Goal: Task Accomplishment & Management: Complete application form

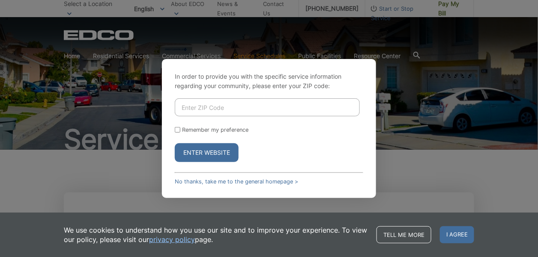
click at [190, 107] on input "Enter ZIP Code" at bounding box center [267, 107] width 185 height 18
type input "92078"
click at [203, 152] on button "Enter Website" at bounding box center [207, 152] width 64 height 19
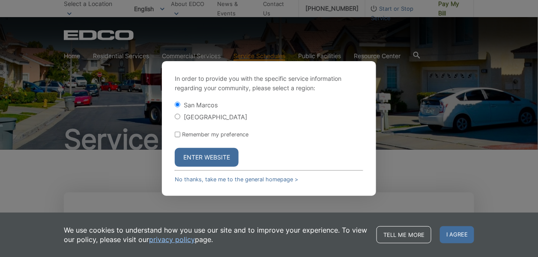
click at [203, 156] on button "Enter Website" at bounding box center [207, 157] width 64 height 19
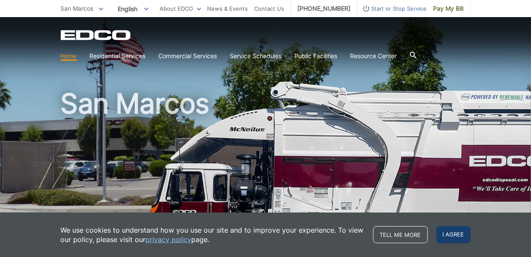
click at [443, 233] on span "I agree" at bounding box center [454, 234] width 34 height 17
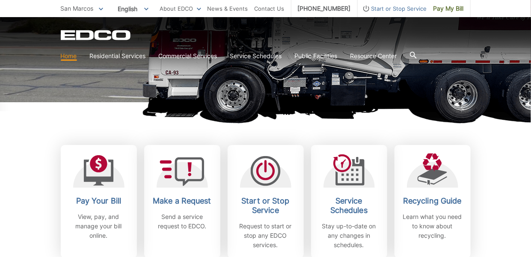
scroll to position [214, 0]
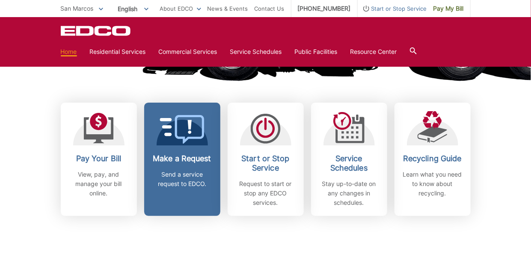
click at [185, 175] on p "Send a service request to EDCO." at bounding box center [182, 179] width 63 height 19
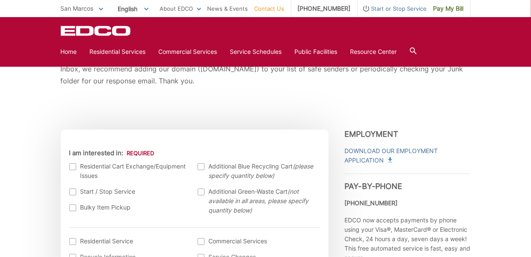
scroll to position [257, 0]
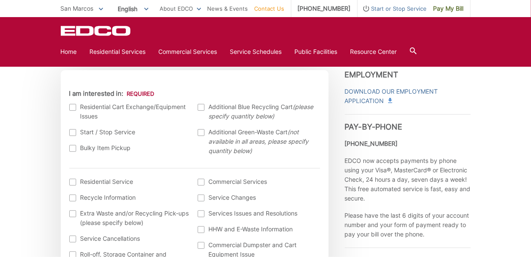
click at [72, 148] on div at bounding box center [72, 148] width 7 height 7
click at [0, 0] on input "Bulky Item Pickup" at bounding box center [0, 0] width 0 height 0
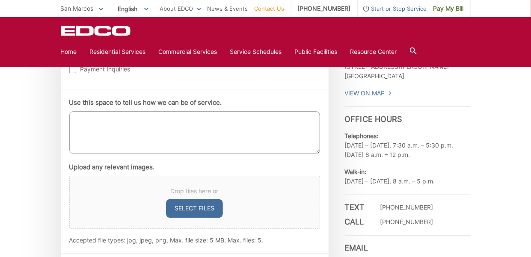
scroll to position [471, 0]
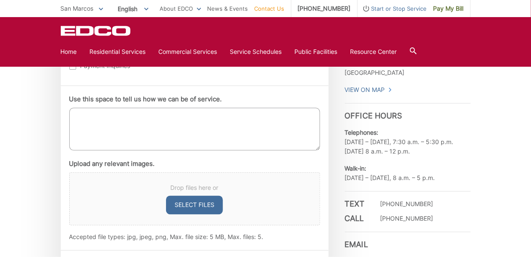
click at [77, 122] on textarea "Use this space to tell us how we can be of service." at bounding box center [194, 129] width 251 height 43
type textarea "pick up of outdoor furniture set"
click at [199, 204] on button "Select files" at bounding box center [194, 205] width 57 height 19
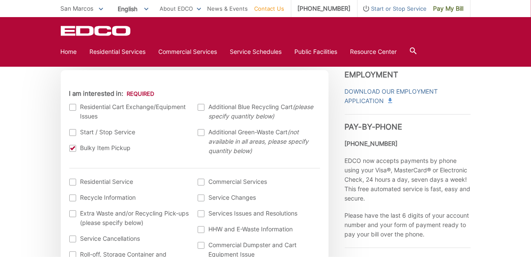
scroll to position [385, 0]
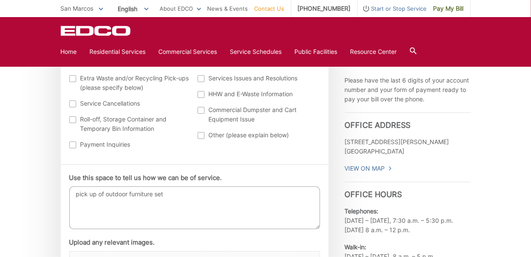
type input "C:\fakepath\20250821_120845.jpg"
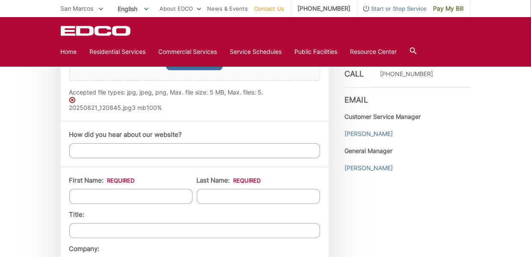
scroll to position [629, 0]
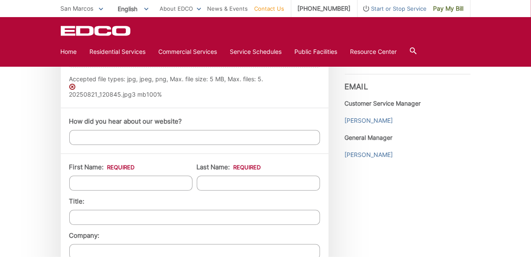
click at [75, 184] on input "First Name: *" at bounding box center [130, 183] width 123 height 15
type input "Bernice"
type input "Thompson"
type input "1768 Calle Del Arroyo"
type input "San Marcos"
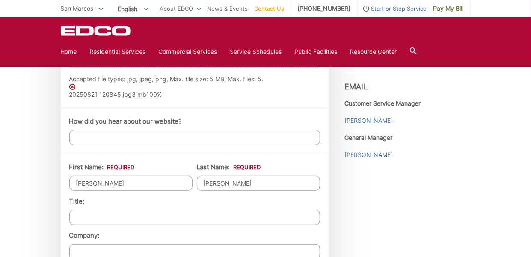
type input "92078"
type input "6267152859"
type input "blt1178@outlook.com"
type input "(626) 715-2859"
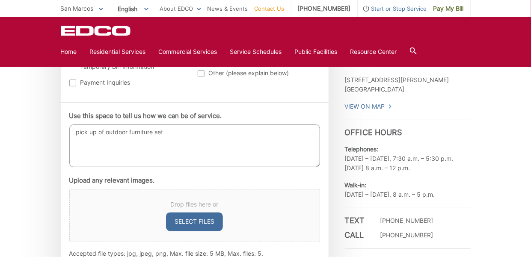
scroll to position [458, 0]
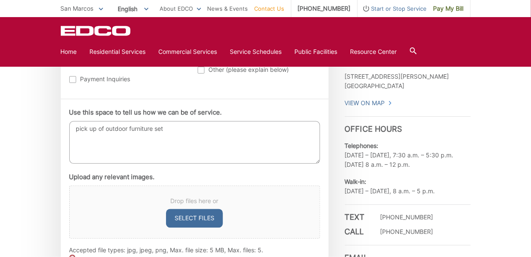
drag, startPoint x: 91, startPoint y: 200, endPoint x: 77, endPoint y: 202, distance: 13.8
drag, startPoint x: 142, startPoint y: 228, endPoint x: 105, endPoint y: 215, distance: 39.4
drag, startPoint x: 105, startPoint y: 215, endPoint x: 118, endPoint y: 213, distance: 13.0
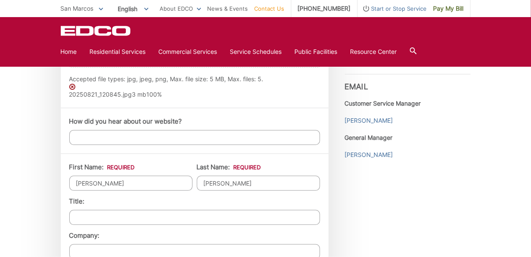
drag, startPoint x: 118, startPoint y: 213, endPoint x: 154, endPoint y: 76, distance: 141.2
click at [34, 181] on div "EDCO keeps your response strictly confidential. We do not provide it to any out…" at bounding box center [265, 108] width 531 height 1174
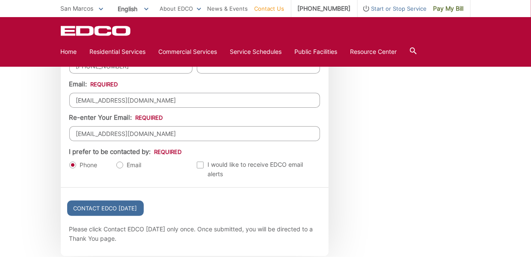
scroll to position [971, 0]
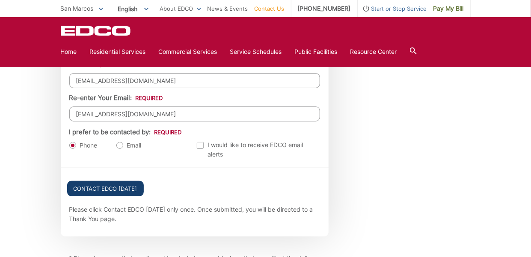
click at [113, 184] on input "Contact EDCO Today" at bounding box center [105, 188] width 77 height 15
